Goal: Information Seeking & Learning: Learn about a topic

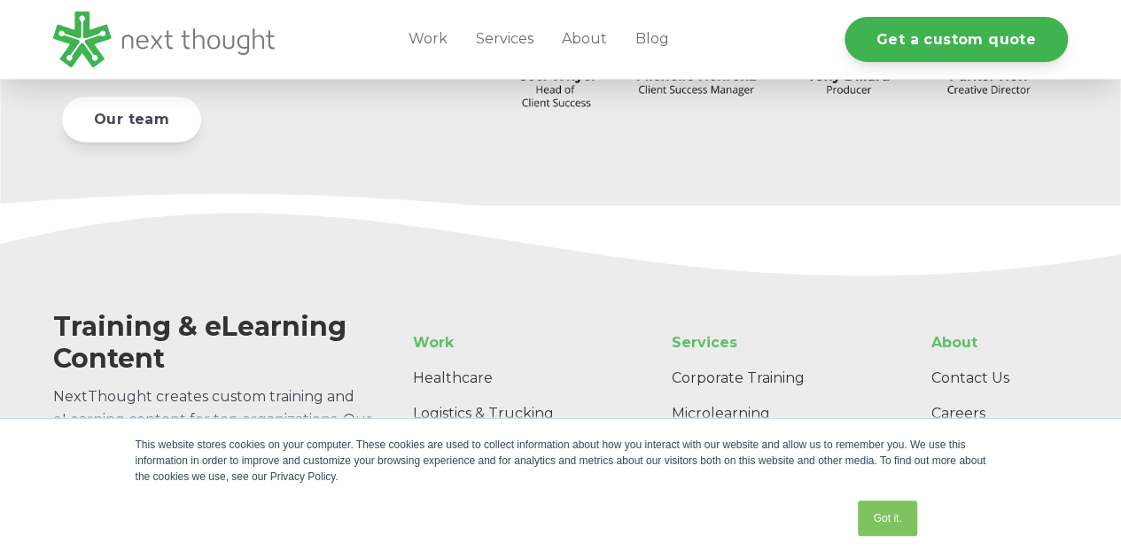
scroll to position [4901, 0]
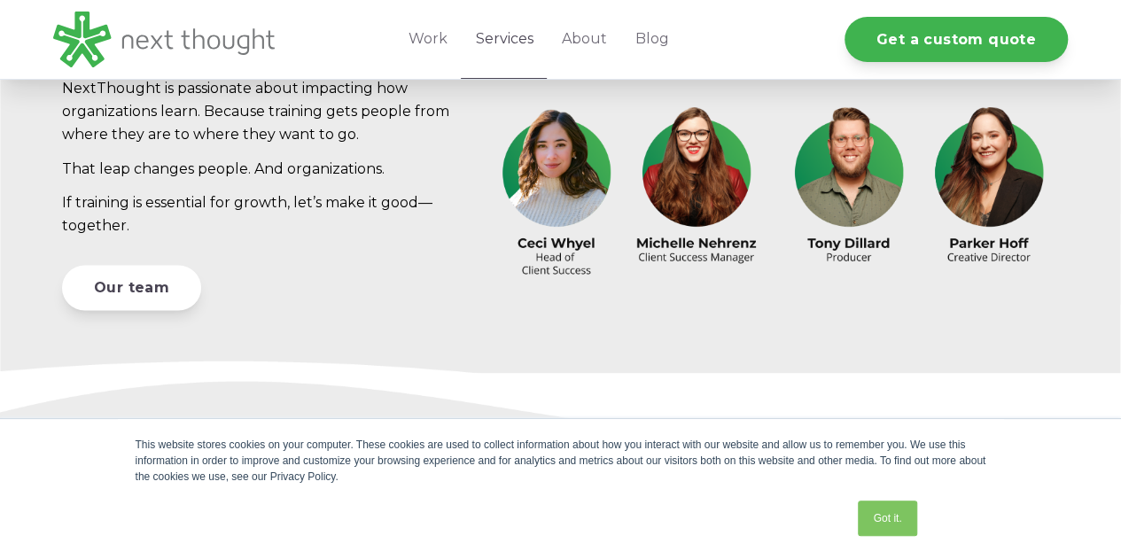
click at [521, 41] on link "Services" at bounding box center [504, 39] width 86 height 79
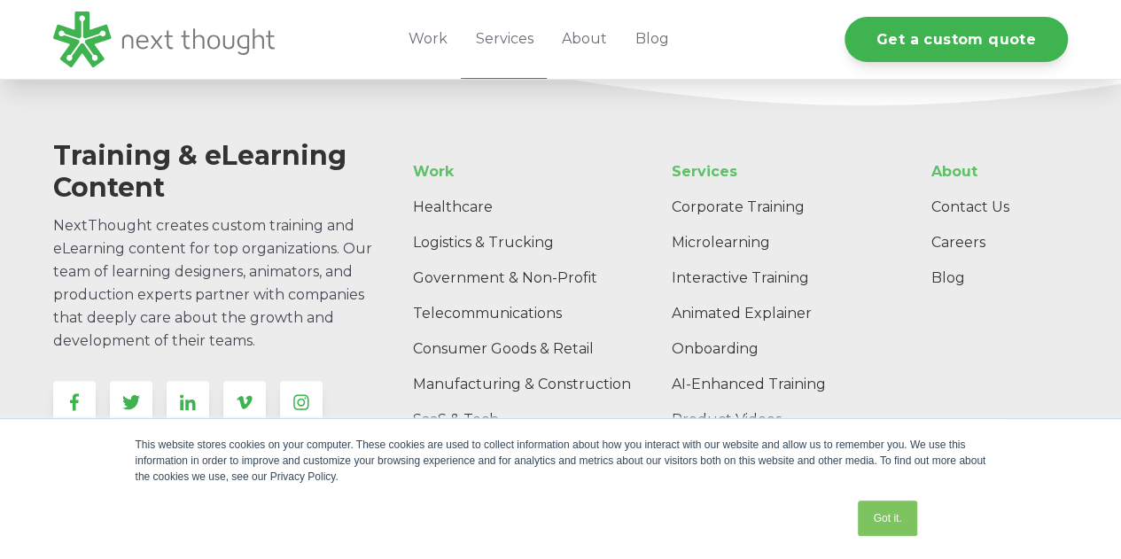
scroll to position [3636, 0]
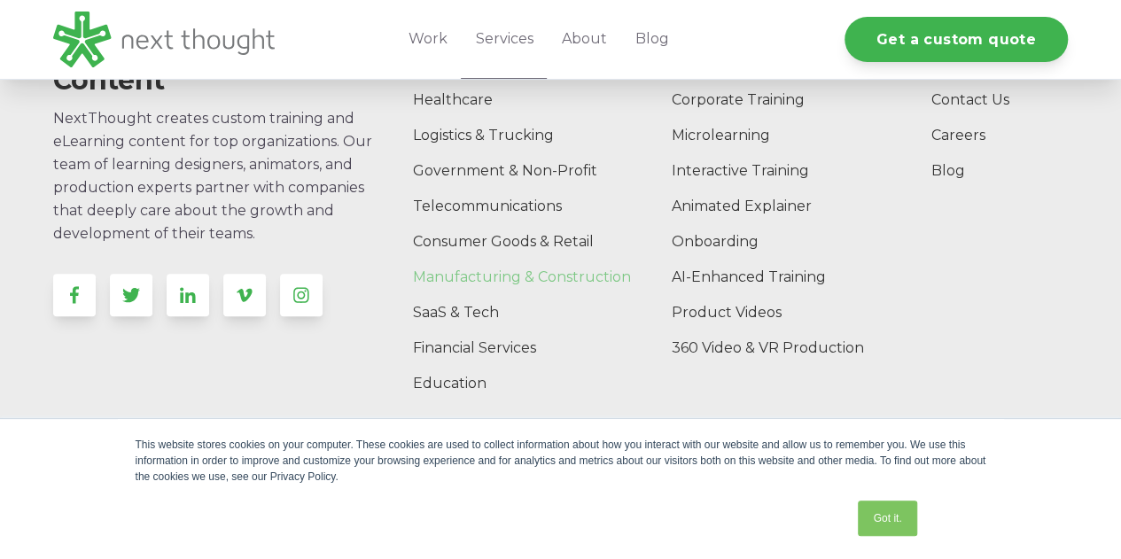
click at [584, 272] on link "Manufacturing & Construction" at bounding box center [532, 277] width 266 height 35
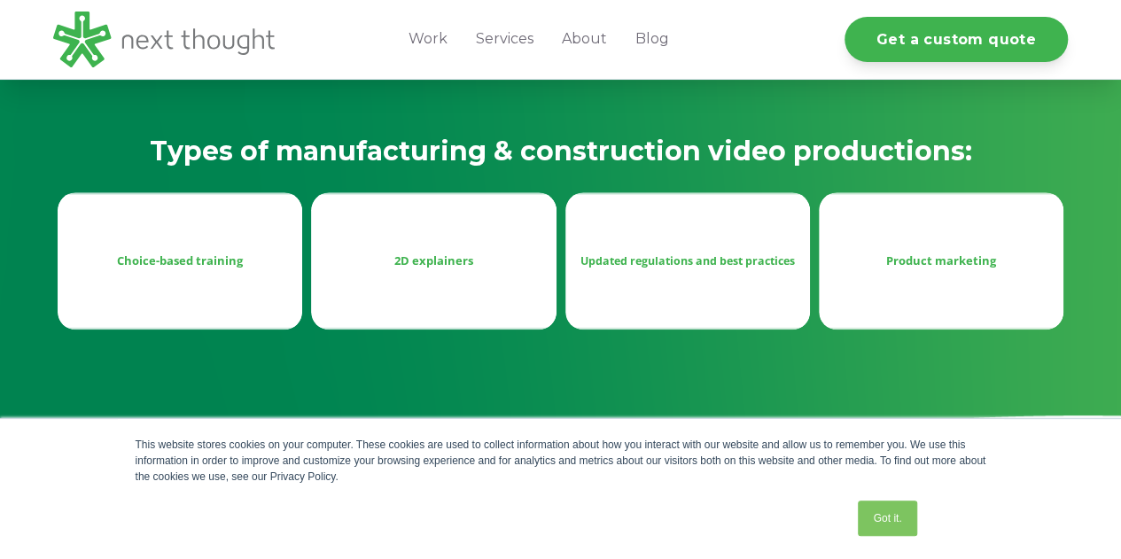
click at [189, 269] on div "Choice-based training" at bounding box center [180, 260] width 216 height 21
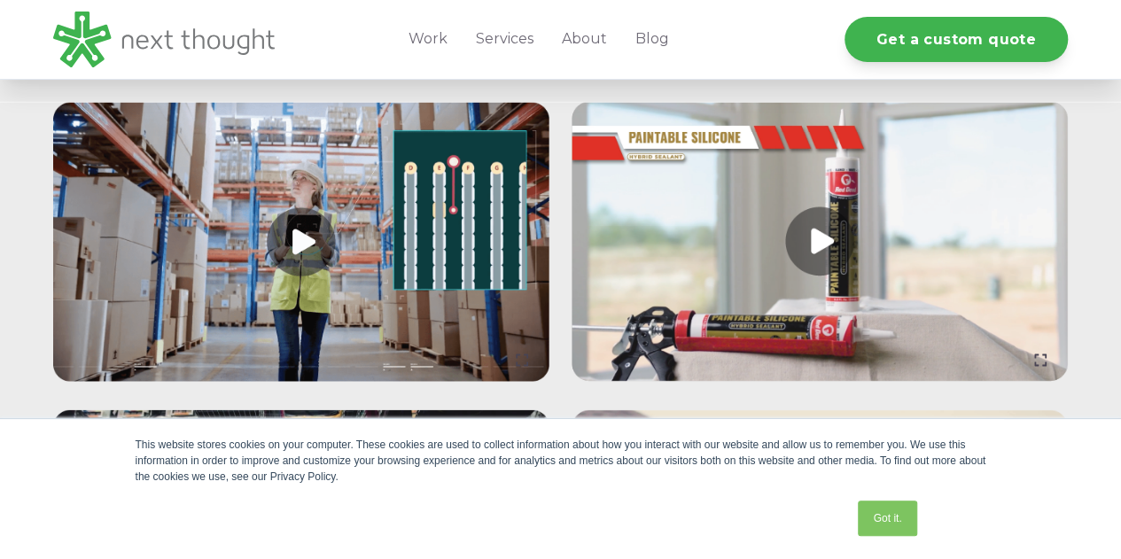
scroll to position [1683, 0]
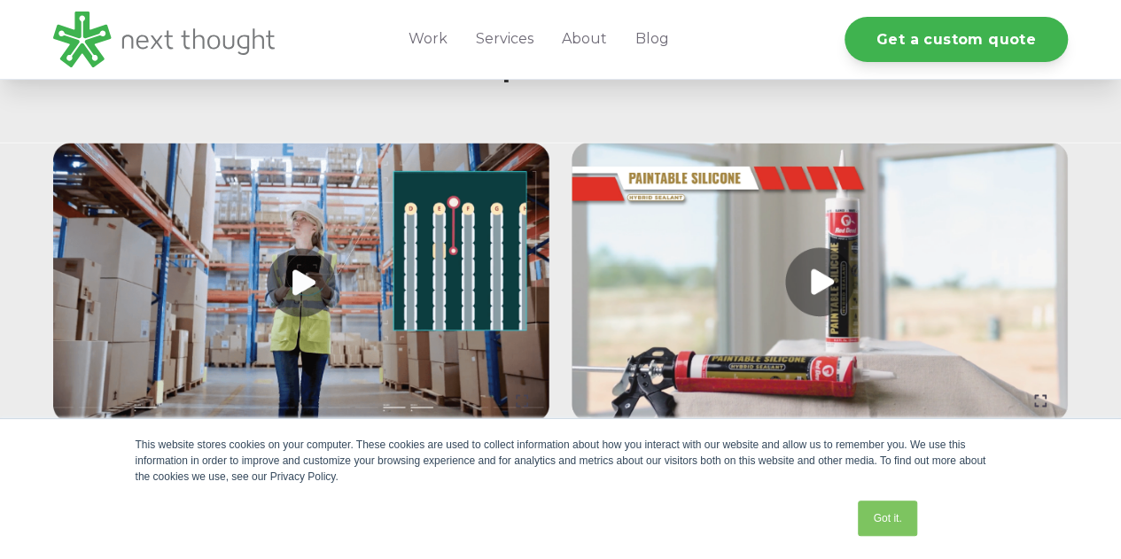
click at [292, 243] on link at bounding box center [301, 283] width 496 height 279
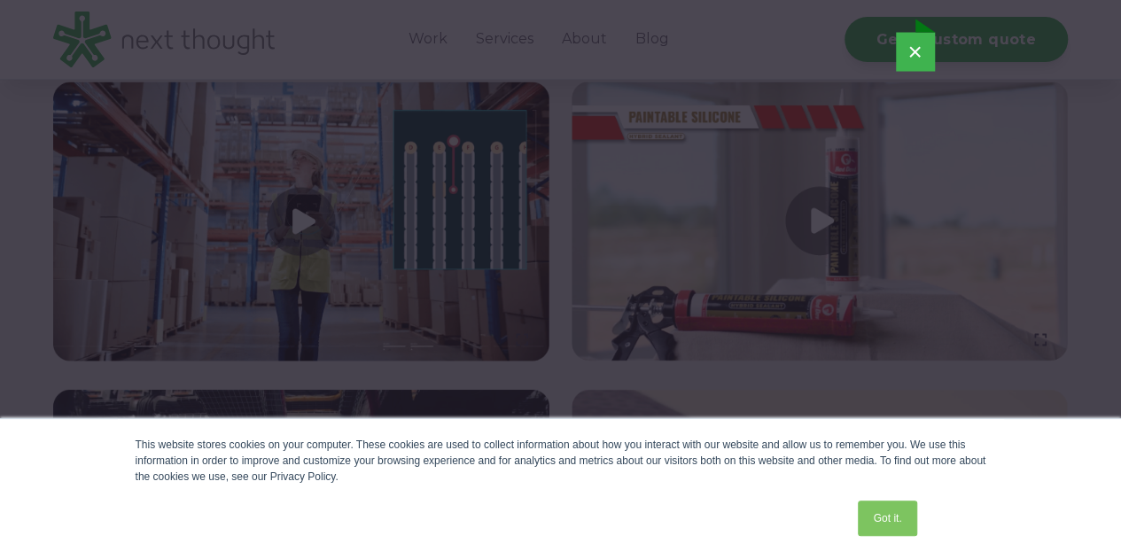
scroll to position [1772, 0]
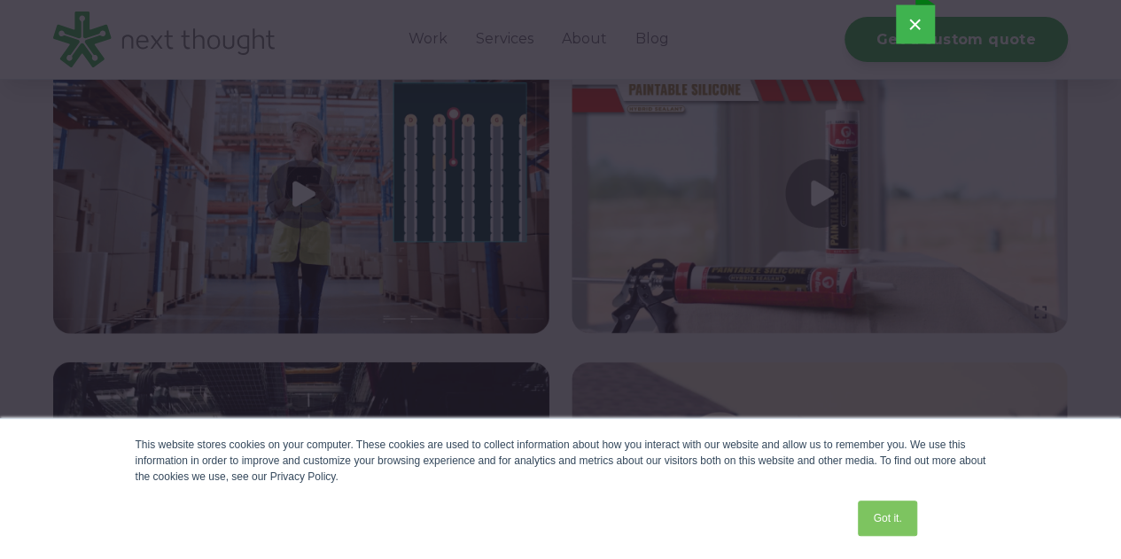
click at [913, 29] on button "×" at bounding box center [915, 24] width 39 height 39
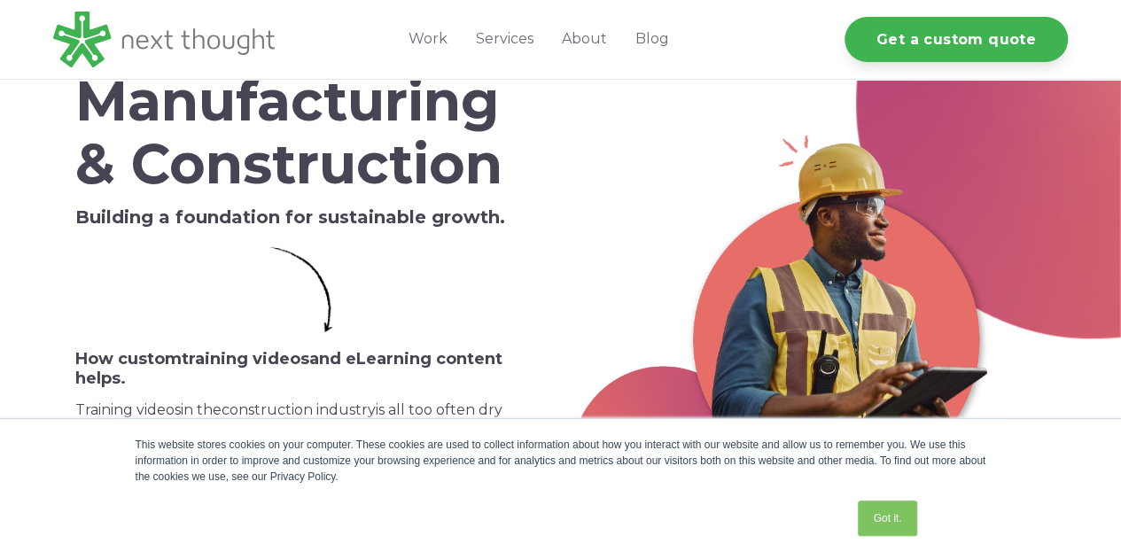
scroll to position [0, 0]
